Goal: Task Accomplishment & Management: Complete application form

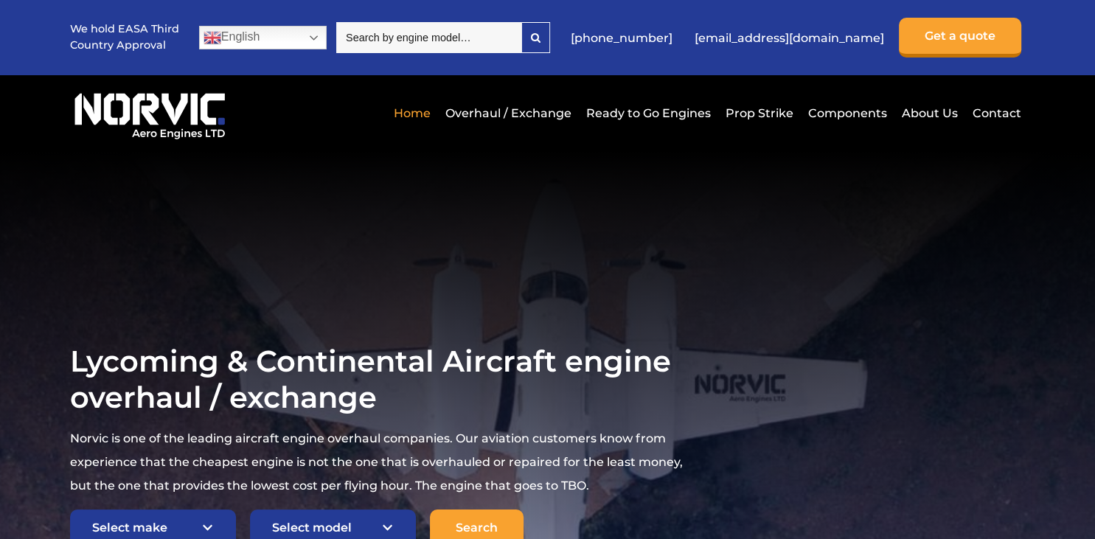
click at [495, 41] on input "search" at bounding box center [428, 37] width 185 height 31
click at [479, 42] on input "search" at bounding box center [428, 37] width 185 height 31
click at [549, 47] on div at bounding box center [535, 37] width 27 height 29
click at [440, 35] on input "continental TSIO-360-EB1b" at bounding box center [428, 37] width 185 height 31
type input "TSIO-360-EB1b"
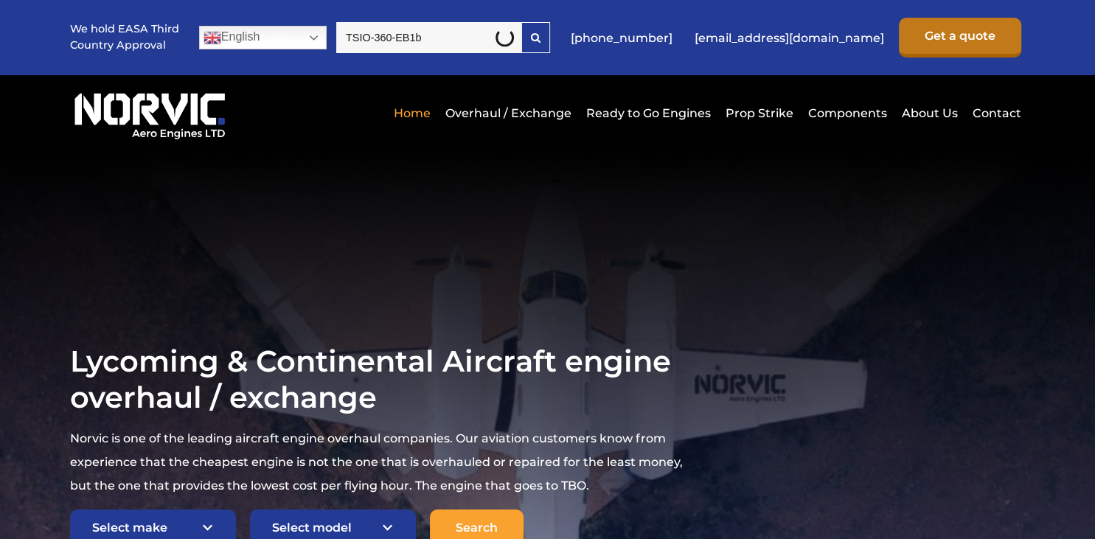
click at [922, 41] on link "Get a quote" at bounding box center [960, 38] width 122 height 40
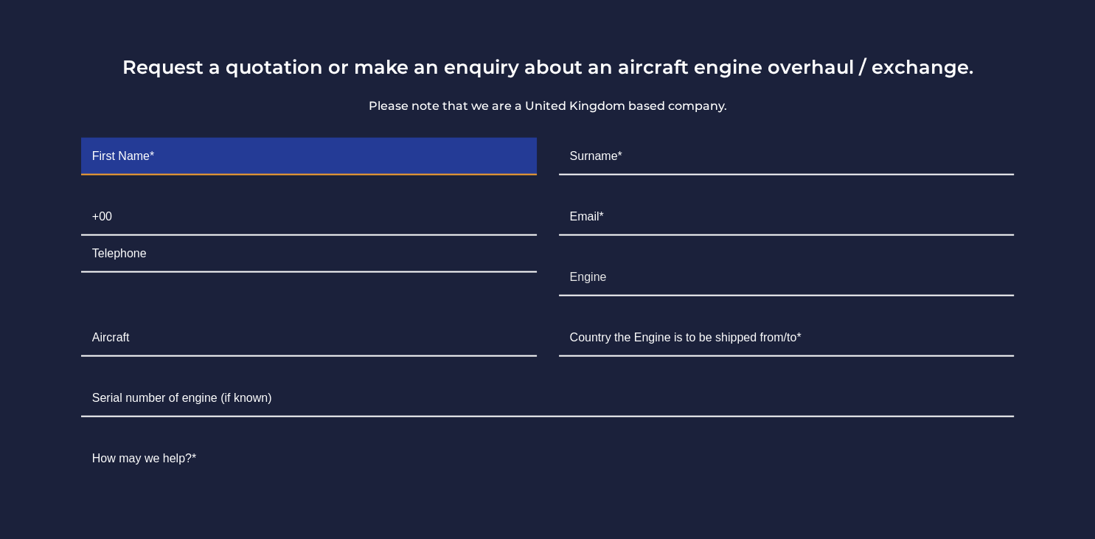
click at [508, 161] on input "Contact form" at bounding box center [309, 157] width 456 height 37
type input "DIneth"
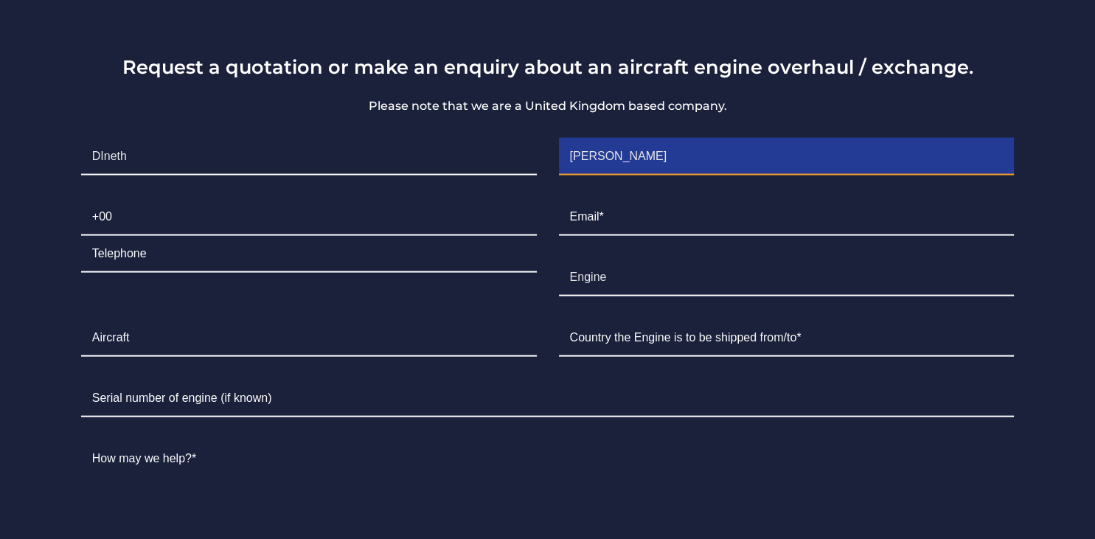
type input "[PERSON_NAME]"
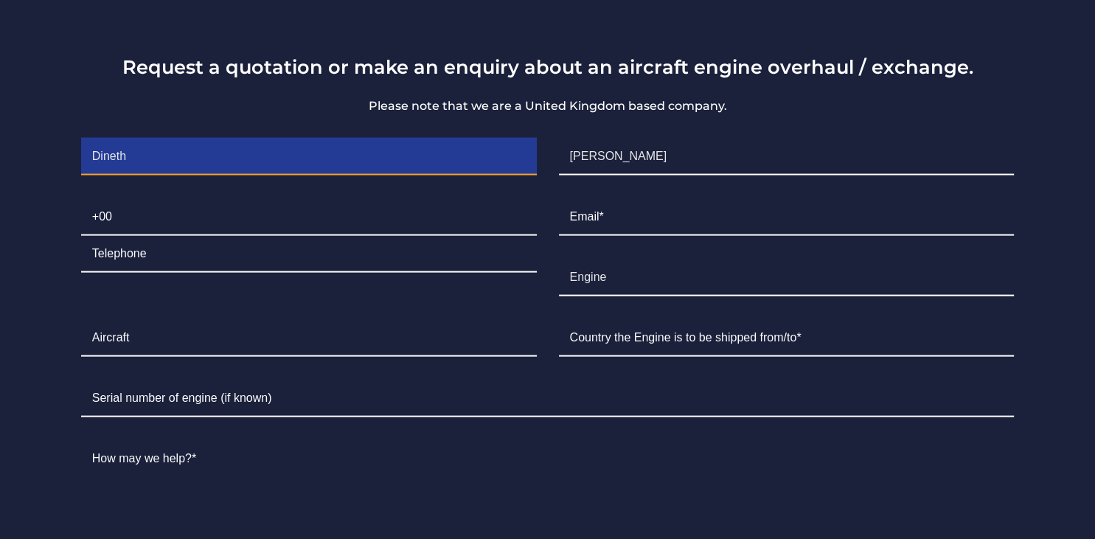
type input "Dineth"
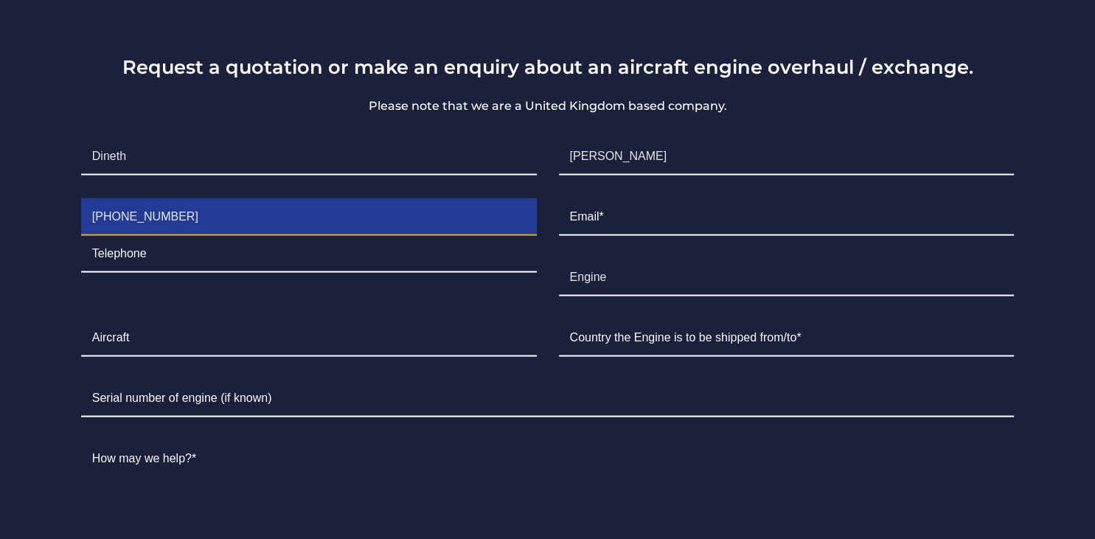
type input "[PHONE_NUMBER]"
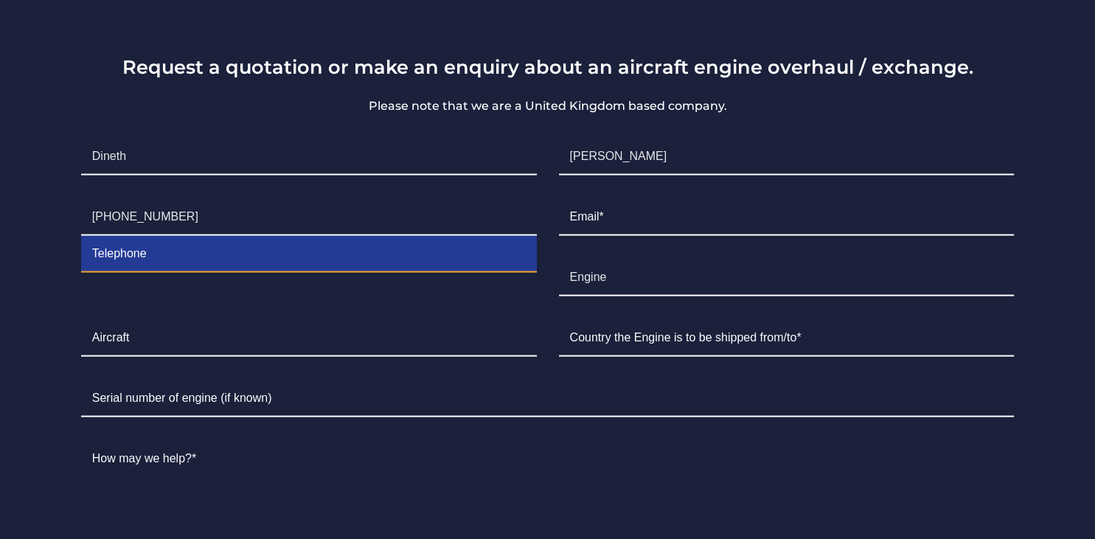
type input "a"
type input "[PHONE_NUMBER]"
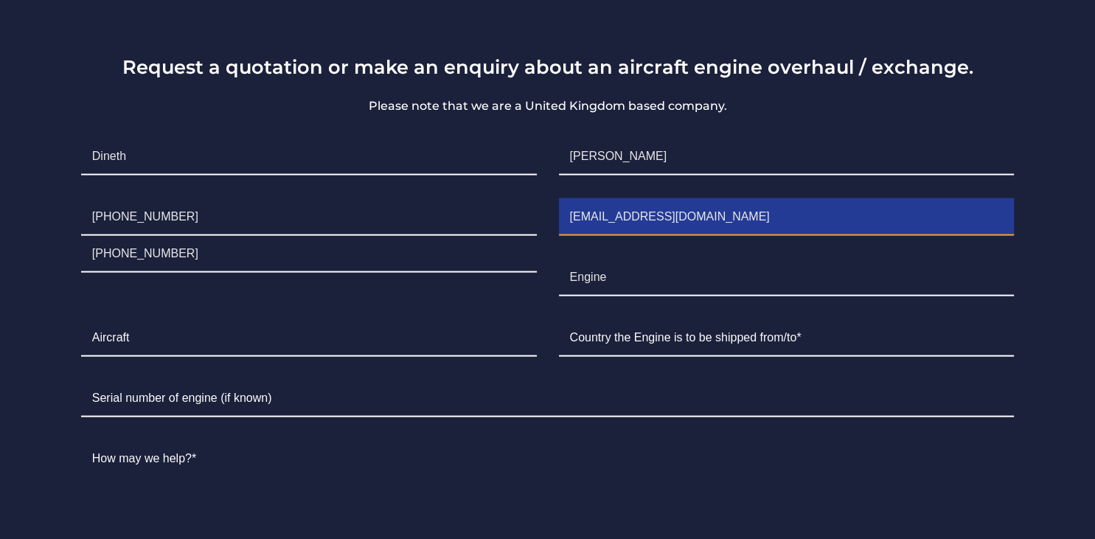
type input "[EMAIL_ADDRESS][DOMAIN_NAME]"
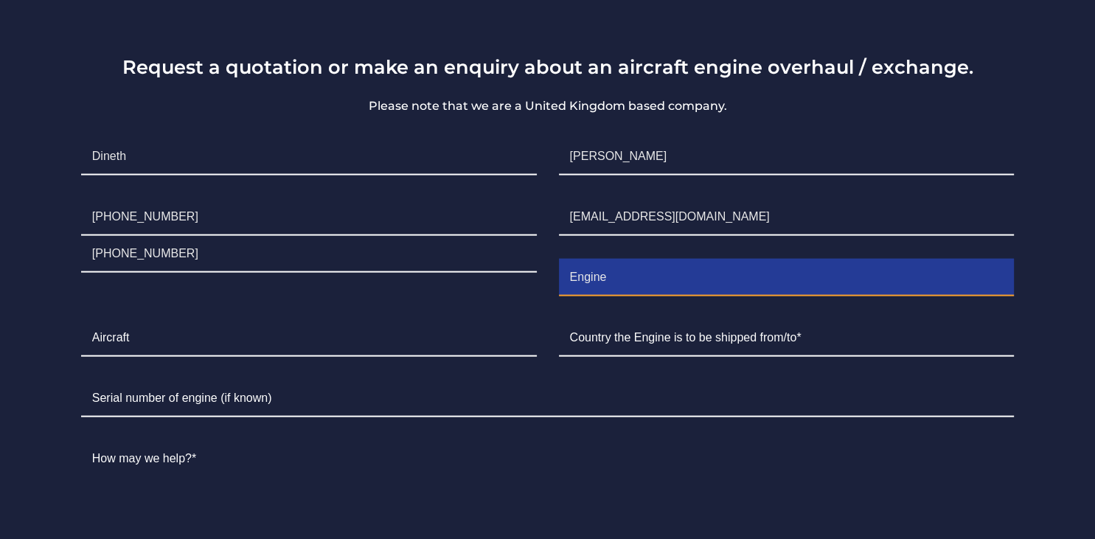
type input "C"
type input "Continental TSIO-360-EB1B"
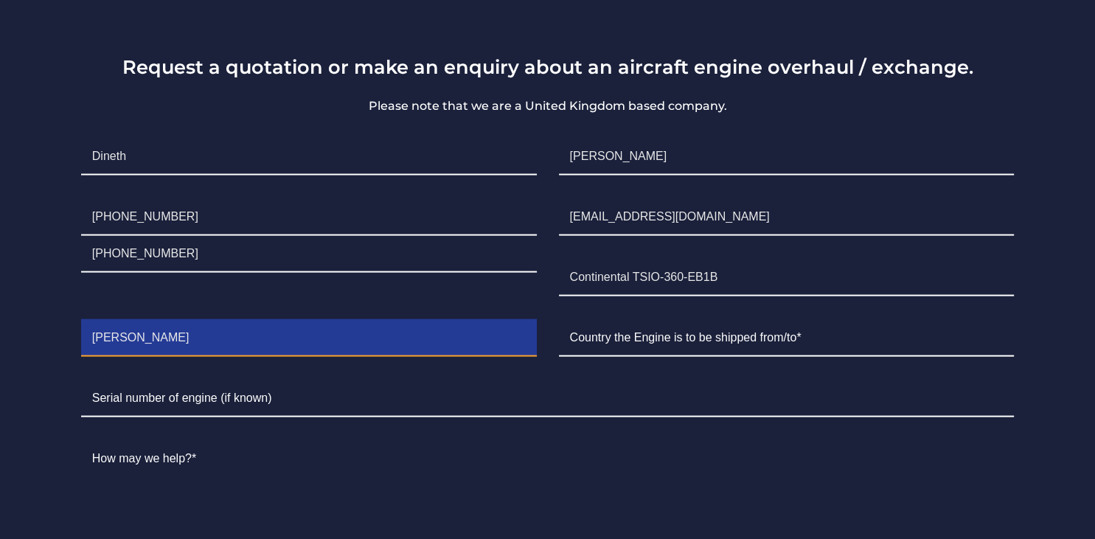
type input "[PERSON_NAME]"
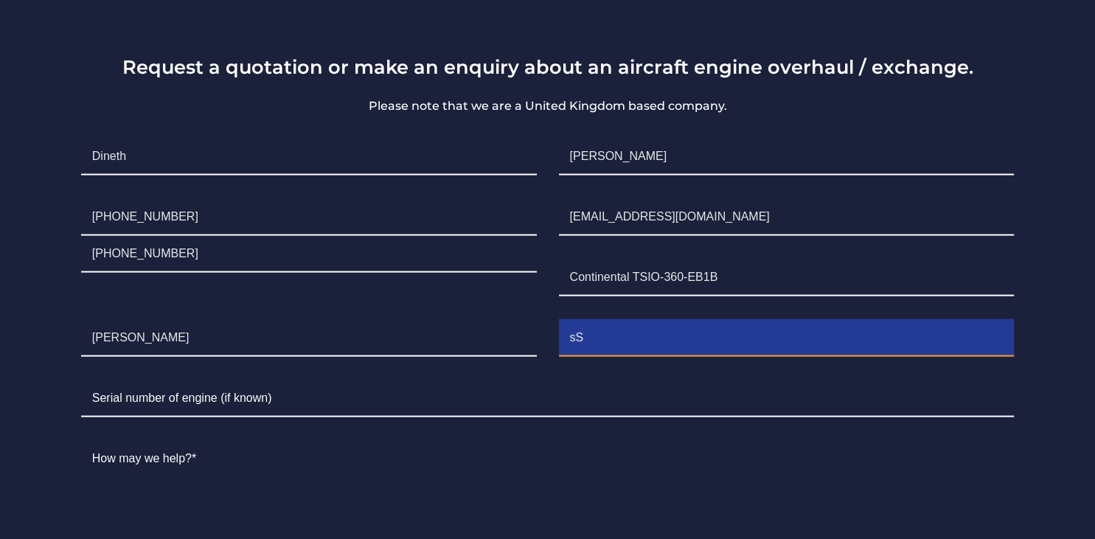
type input "s"
type input "[GEOGRAPHIC_DATA]"
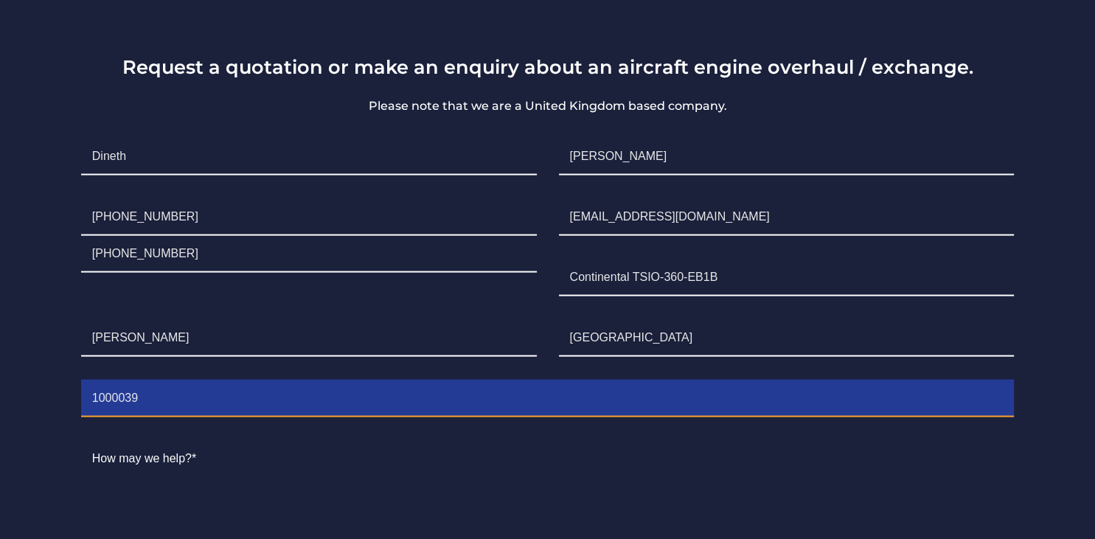
type input "1000039"
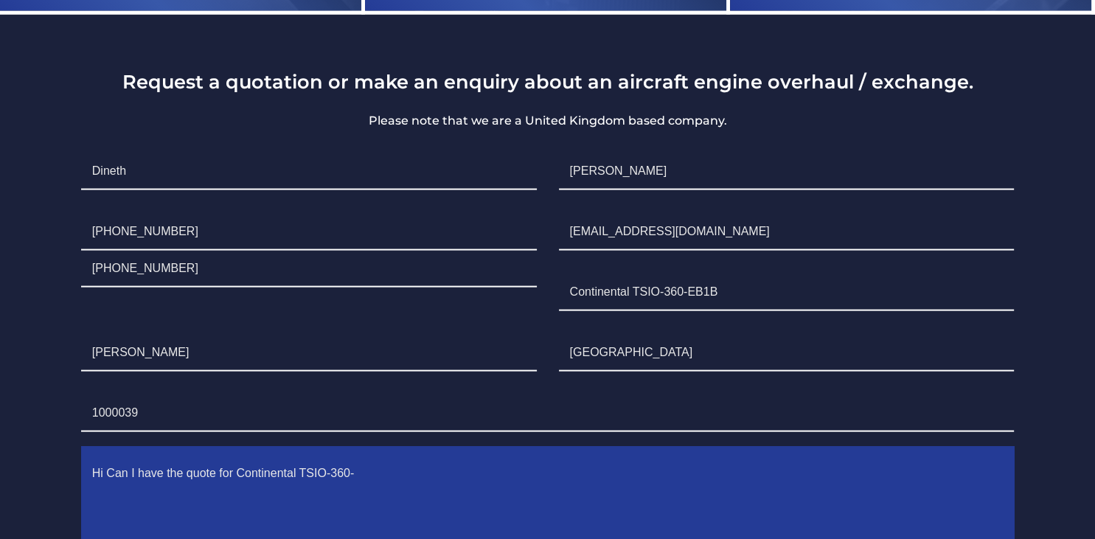
scroll to position [2963, 0]
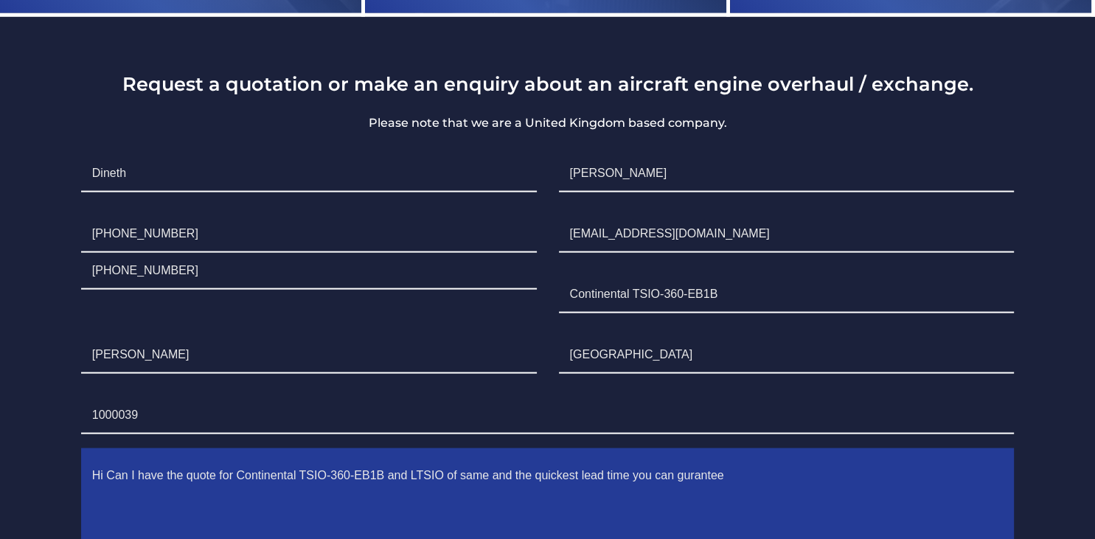
type textarea "Hi Can I have the quote for Continental TSIO-360-EB1B and LTSIO of same and the…"
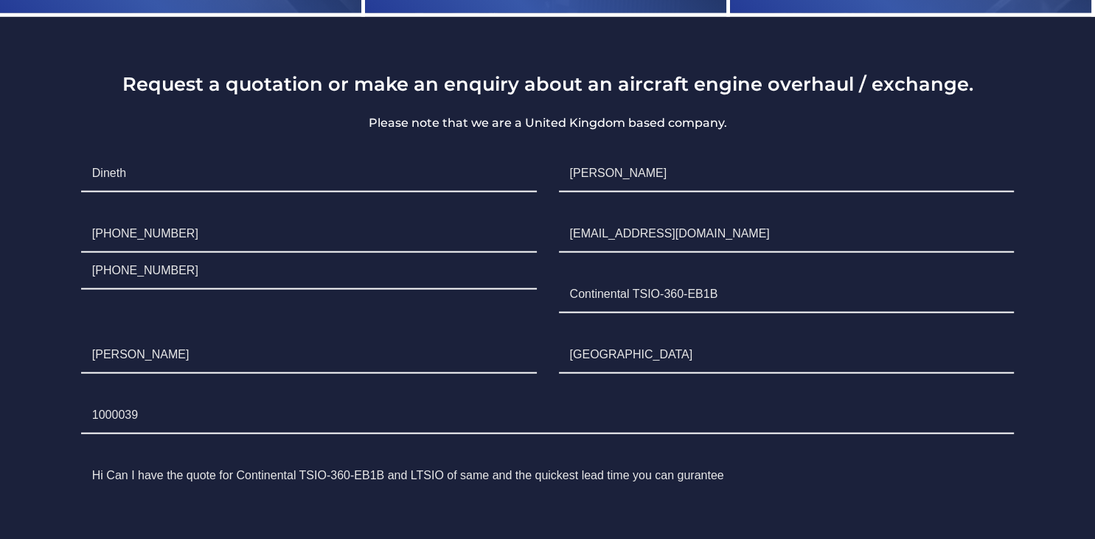
click at [1037, 192] on div "Request a quotation or make an enquiry about an aircraft engine overhaul / exch…" at bounding box center [548, 394] width 988 height 644
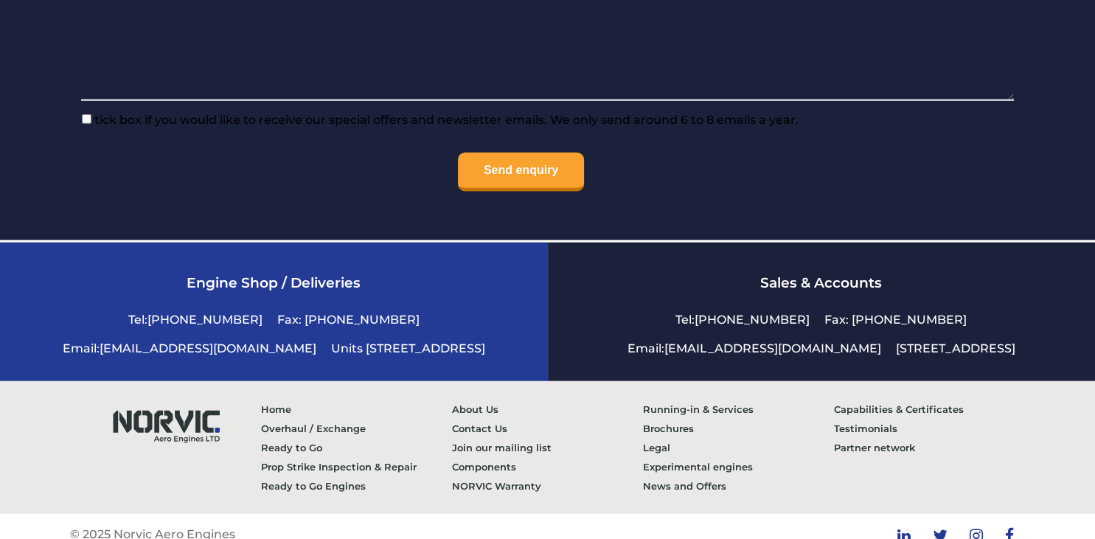
click at [91, 119] on input"] "tick box if you would like to receive our special offers and newsletter emails.…" at bounding box center [87, 119] width 10 height 10
click at [88, 123] on input"] "tick box if you would like to receive our special offers and newsletter emails.…" at bounding box center [87, 119] width 10 height 10
checkbox input"] "false"
click at [535, 153] on li "Send enquiry" at bounding box center [547, 172] width 955 height 63
click at [524, 168] on input "Send enquiry" at bounding box center [521, 172] width 126 height 39
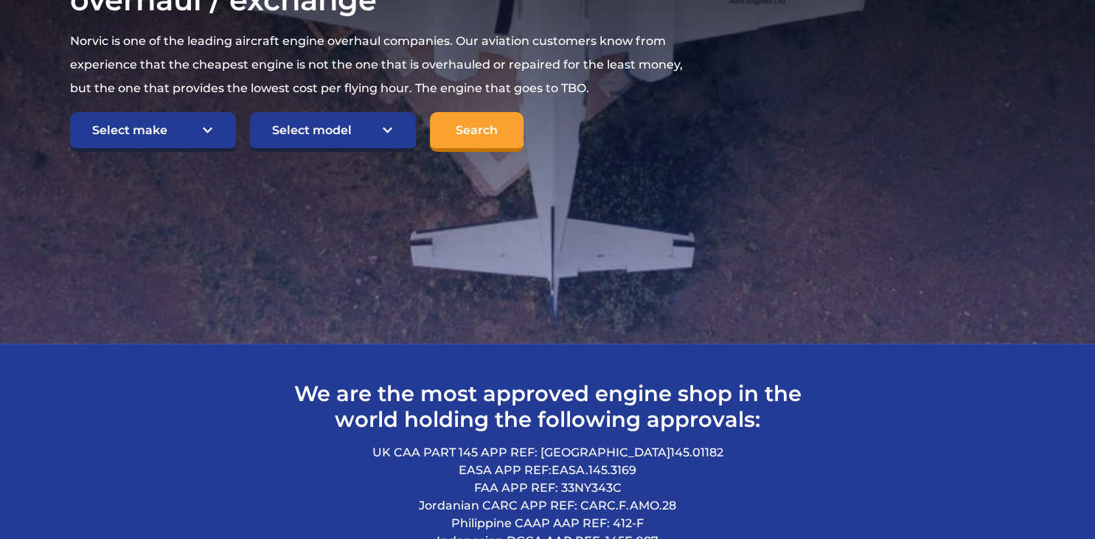
scroll to position [0, 0]
